Goal: Information Seeking & Learning: Learn about a topic

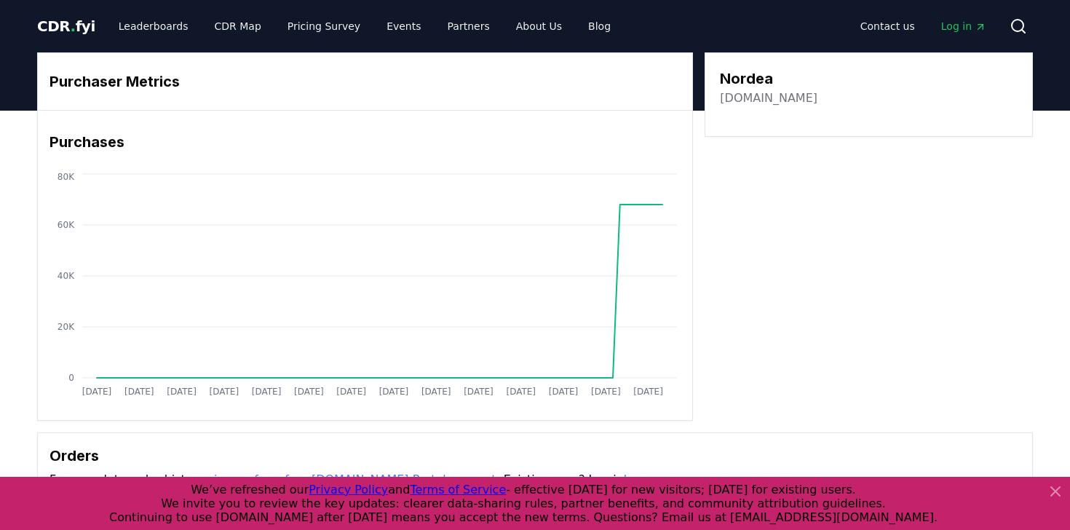
click at [50, 24] on span "CDR . fyi" at bounding box center [66, 25] width 58 height 17
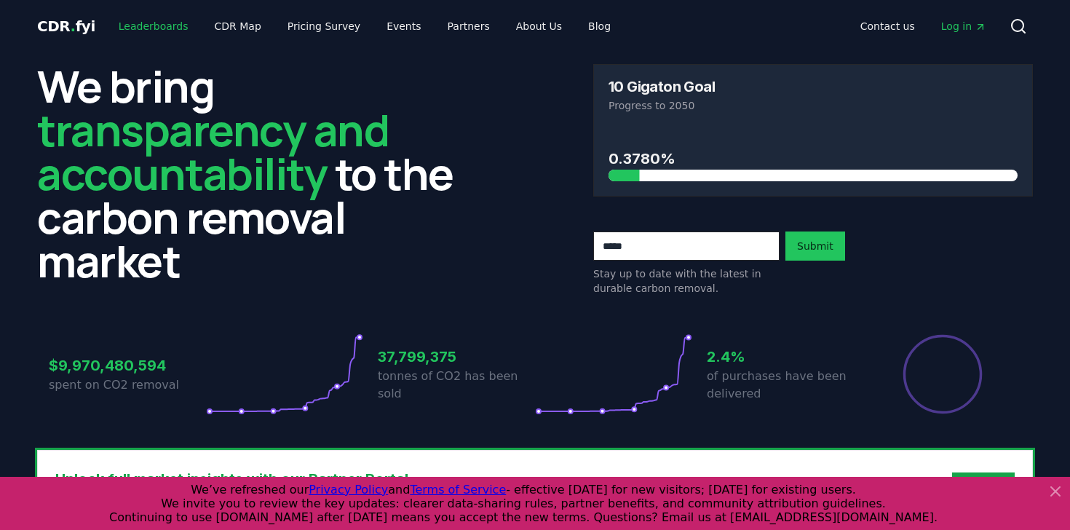
click at [167, 33] on link "Leaderboards" at bounding box center [153, 26] width 93 height 26
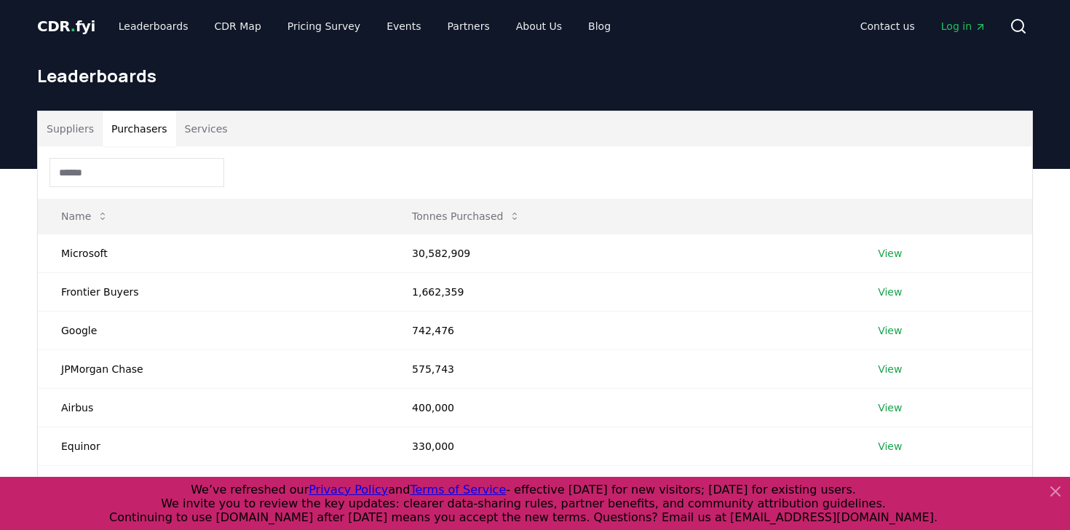
click at [127, 130] on button "Purchasers" at bounding box center [140, 128] width 74 height 35
click at [82, 130] on button "Suppliers" at bounding box center [70, 128] width 65 height 35
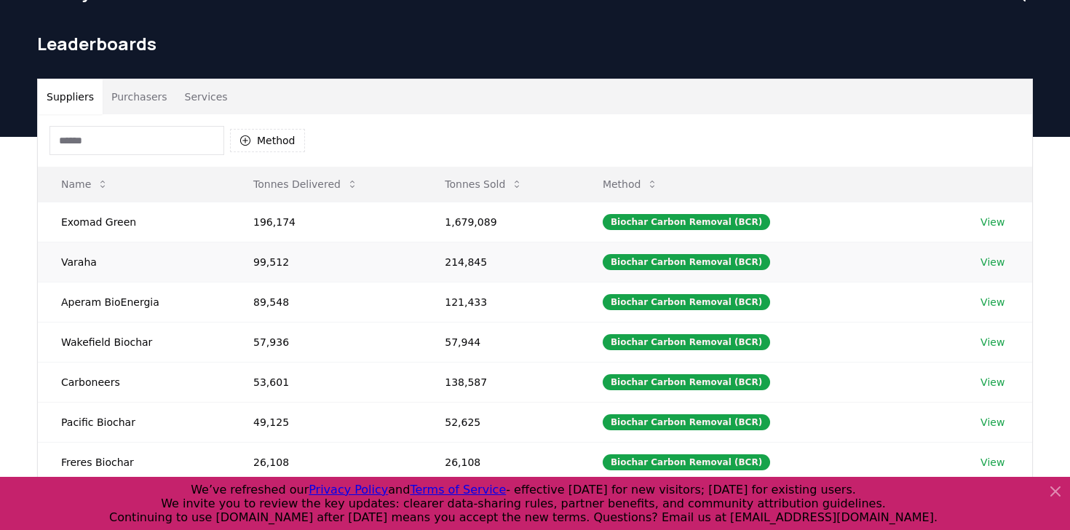
scroll to position [33, 0]
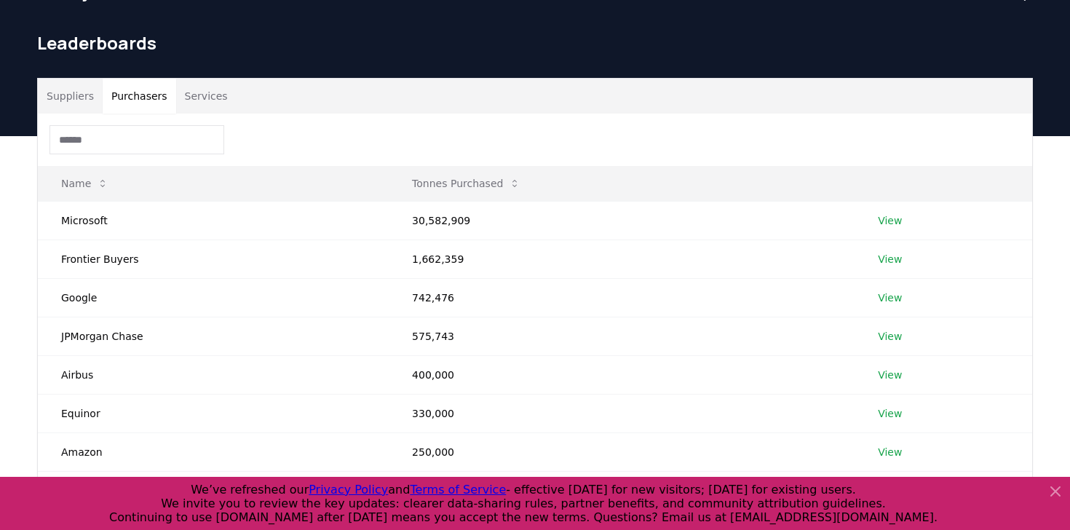
click at [129, 91] on button "Purchasers" at bounding box center [140, 96] width 74 height 35
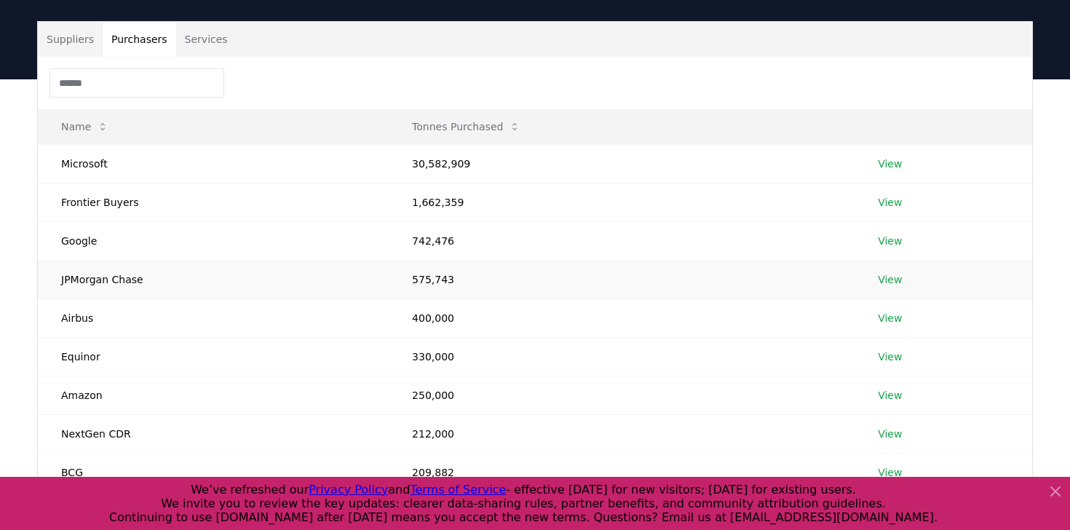
scroll to position [91, 0]
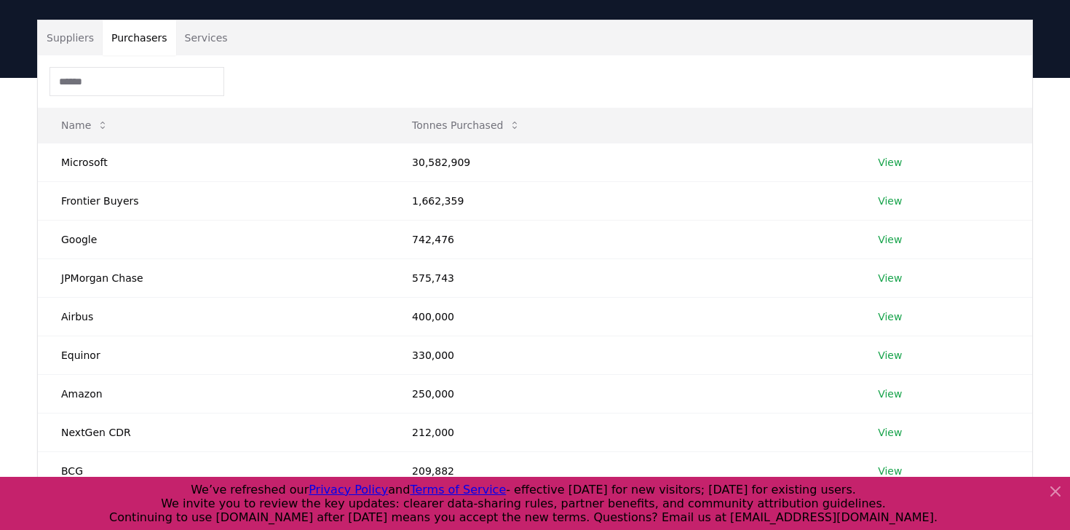
click at [205, 41] on button "Services" at bounding box center [206, 37] width 60 height 35
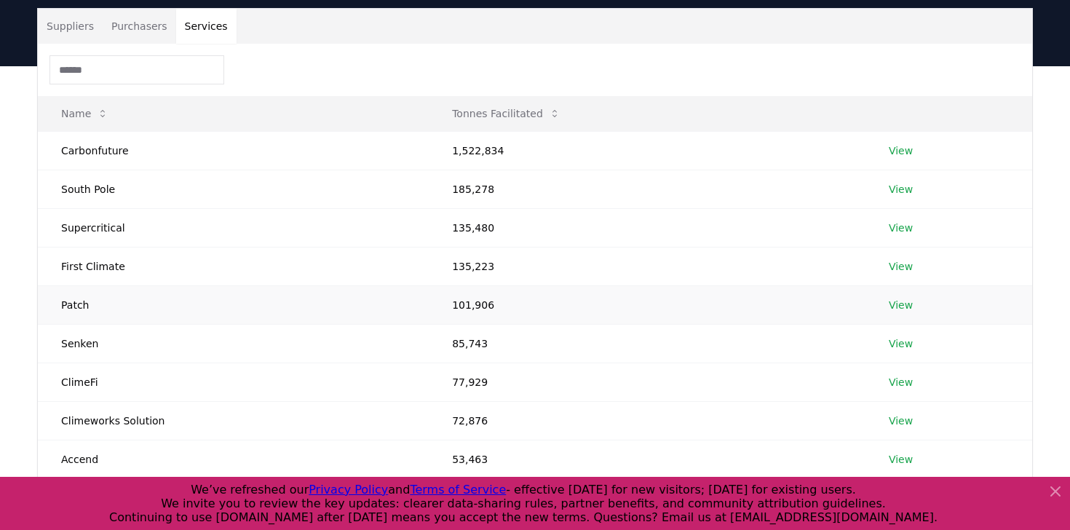
scroll to position [107, 0]
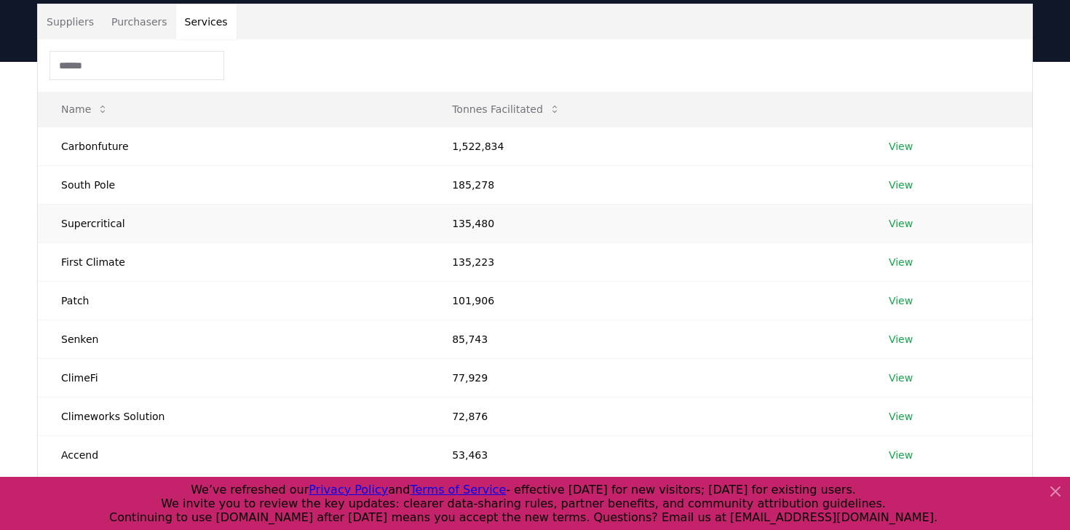
click at [895, 225] on link "View" at bounding box center [901, 223] width 24 height 15
